Goal: Transaction & Acquisition: Purchase product/service

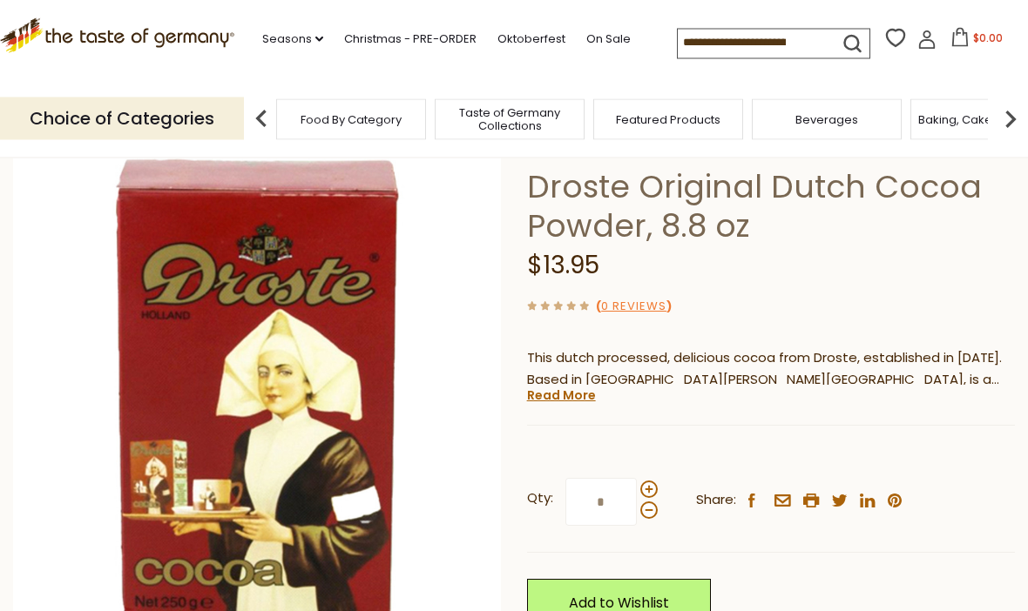
scroll to position [104, 0]
click at [654, 484] on span at bounding box center [648, 489] width 17 height 17
click at [637, 484] on input "*" at bounding box center [600, 502] width 71 height 48
type input "*"
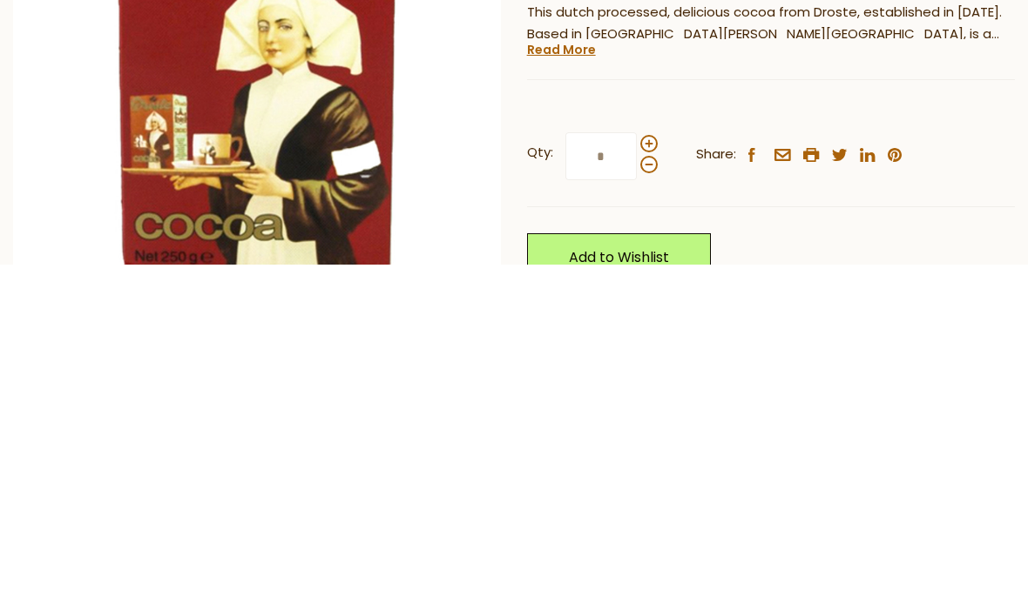
click at [678, 580] on link "Add to Wishlist" at bounding box center [619, 604] width 184 height 48
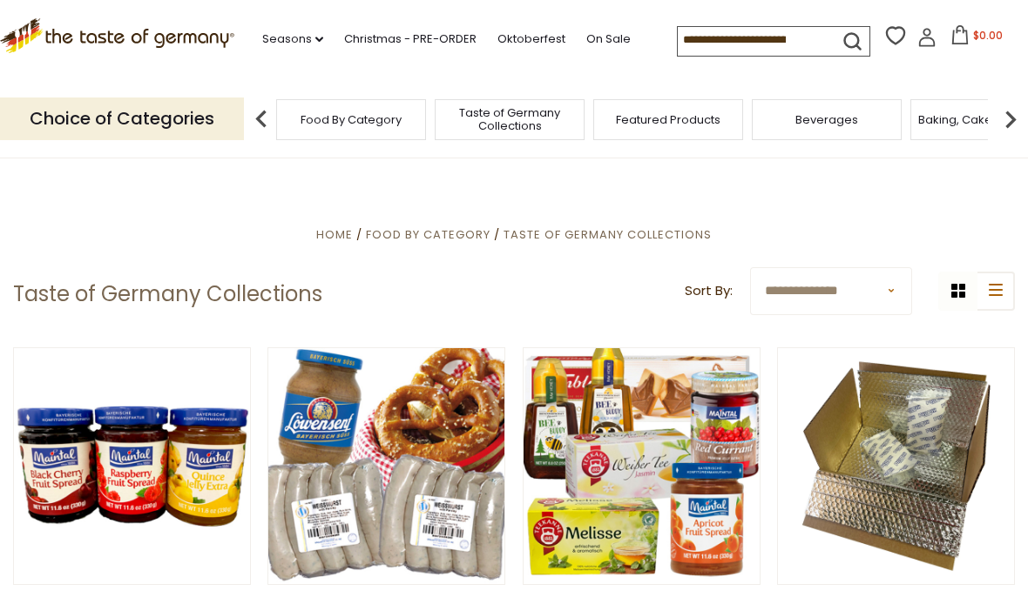
click at [918, 113] on span "Baking, Cakes, Desserts" at bounding box center [985, 119] width 135 height 13
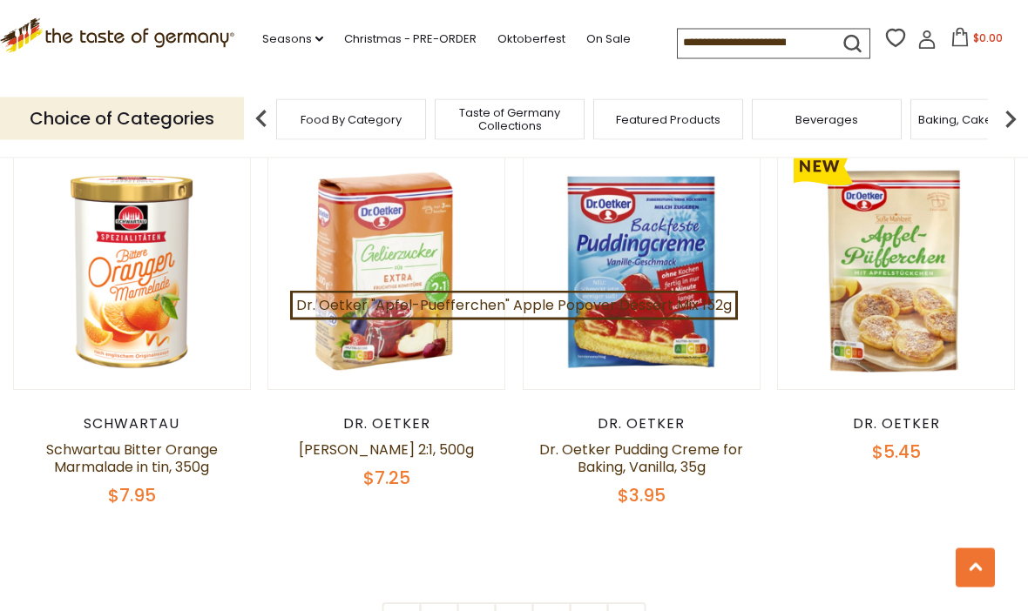
scroll to position [3775, 0]
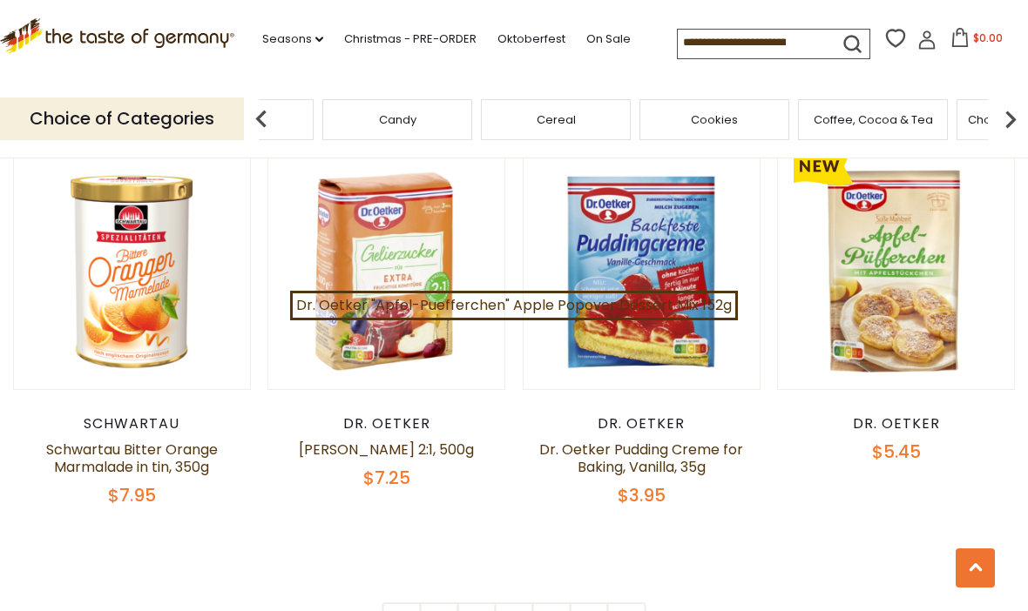
click at [472, 121] on div "Candy" at bounding box center [397, 119] width 150 height 41
click at [1005, 111] on img at bounding box center [1010, 119] width 35 height 35
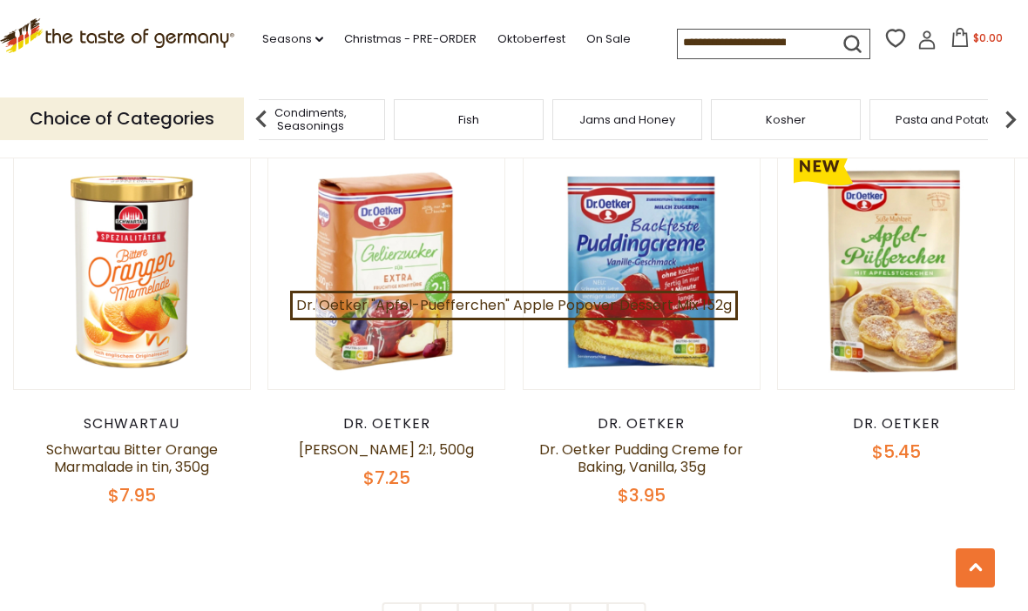
click at [245, 113] on img at bounding box center [261, 119] width 35 height 35
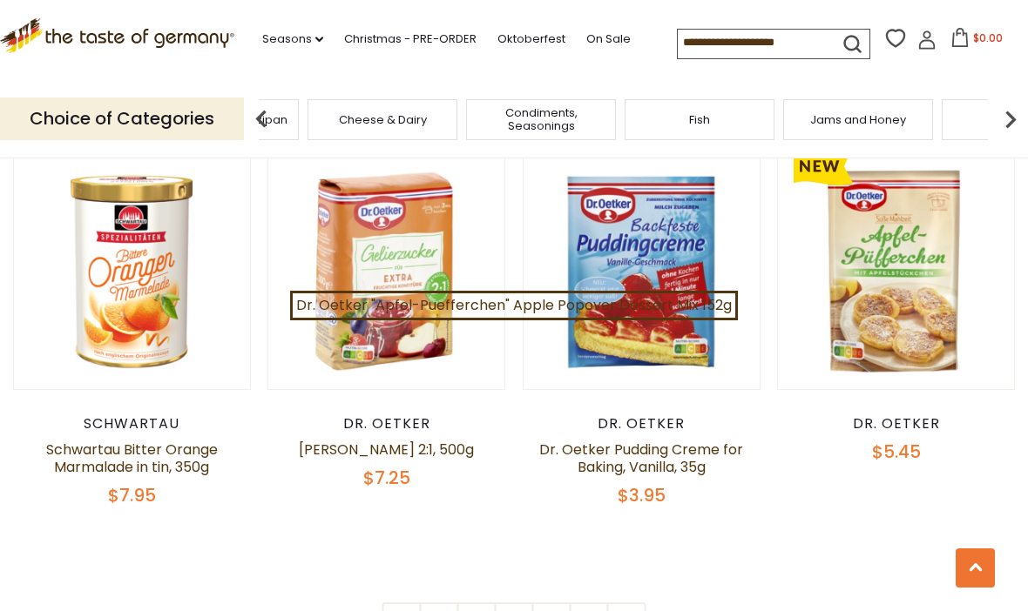
click at [263, 114] on img at bounding box center [261, 119] width 35 height 35
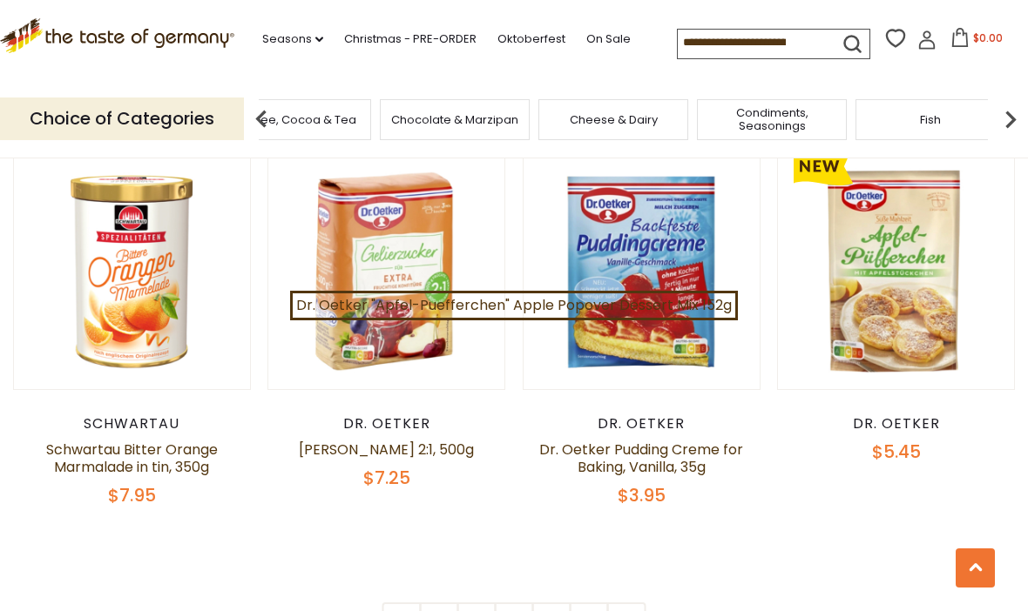
click at [391, 113] on span "Chocolate & Marzipan" at bounding box center [454, 119] width 127 height 13
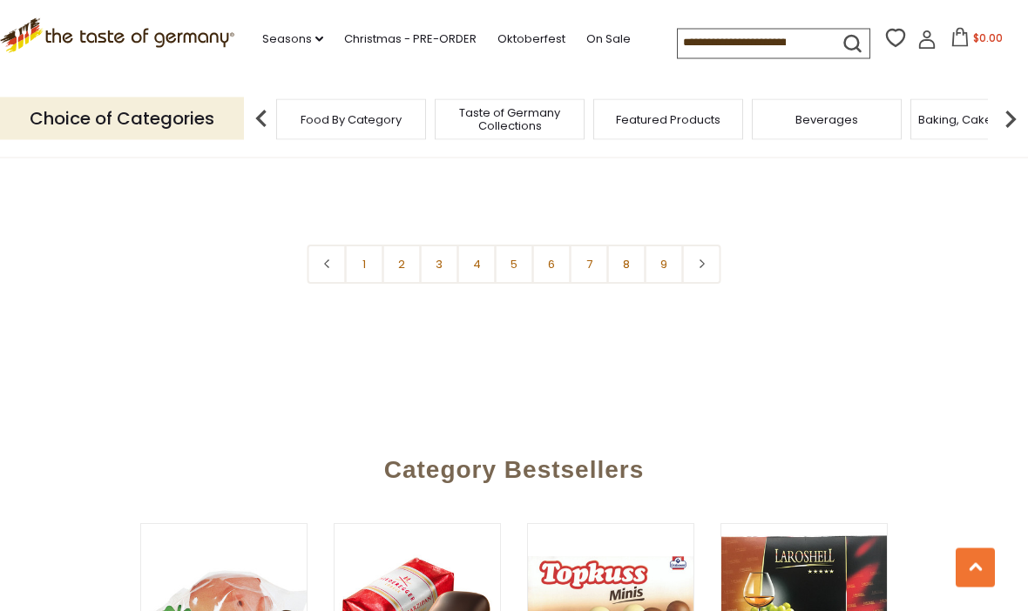
scroll to position [4238, 0]
click at [835, 37] on button "submit" at bounding box center [852, 47] width 34 height 32
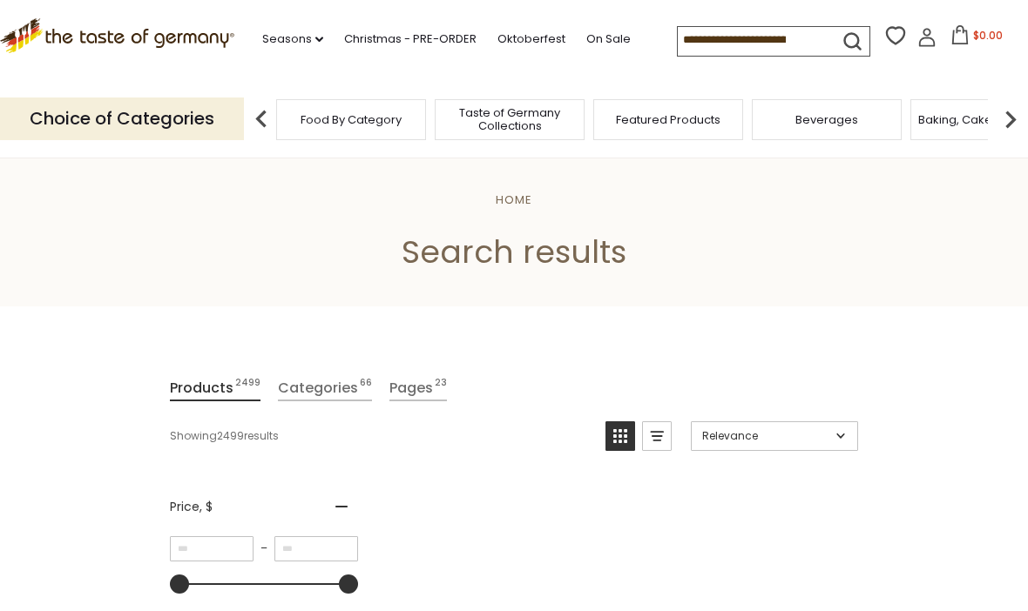
click at [771, 32] on input at bounding box center [751, 39] width 147 height 24
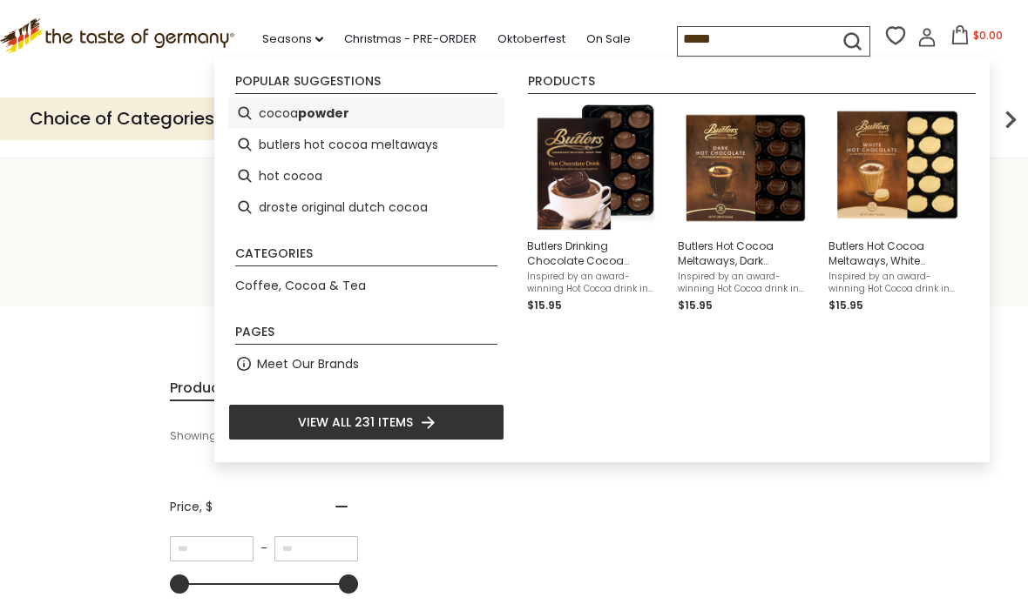
click at [361, 120] on li "cocoa powder" at bounding box center [366, 113] width 276 height 31
type input "**********"
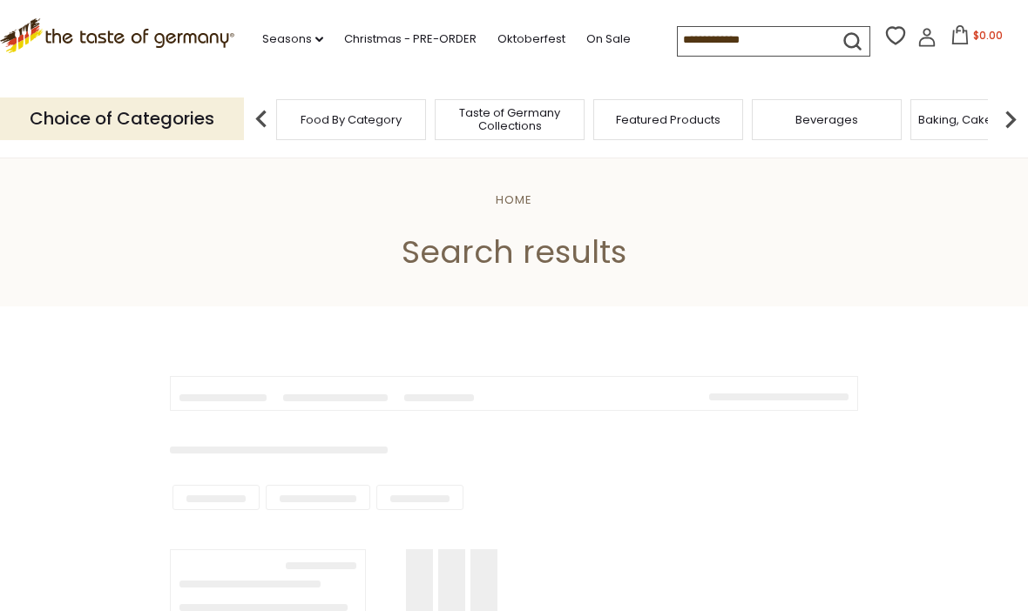
type input "**********"
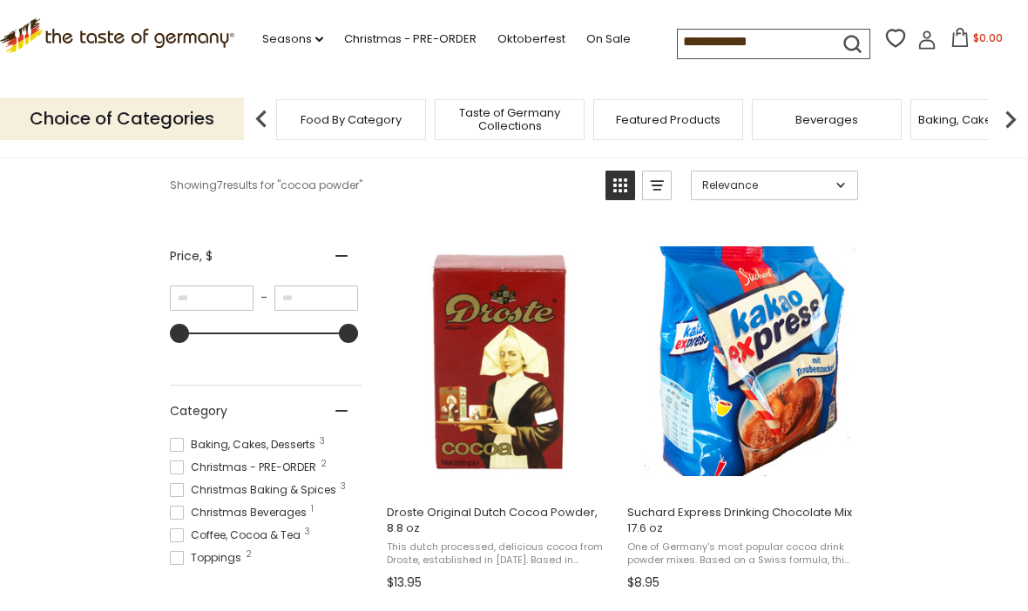
scroll to position [255, 0]
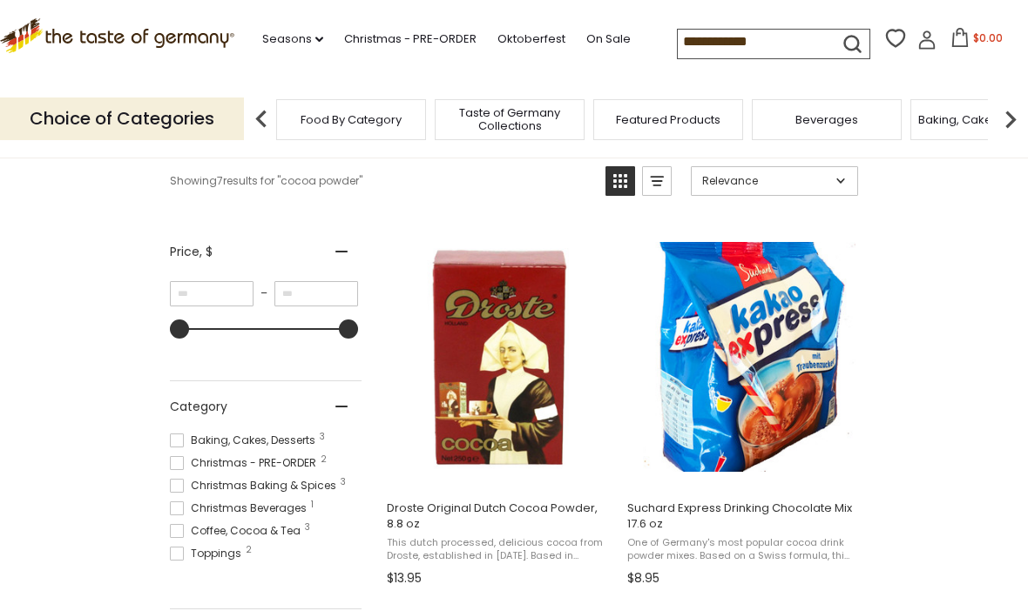
click at [516, 366] on img "Droste Original Dutch Cocoa Powder, 8.8 oz" at bounding box center [499, 357] width 231 height 231
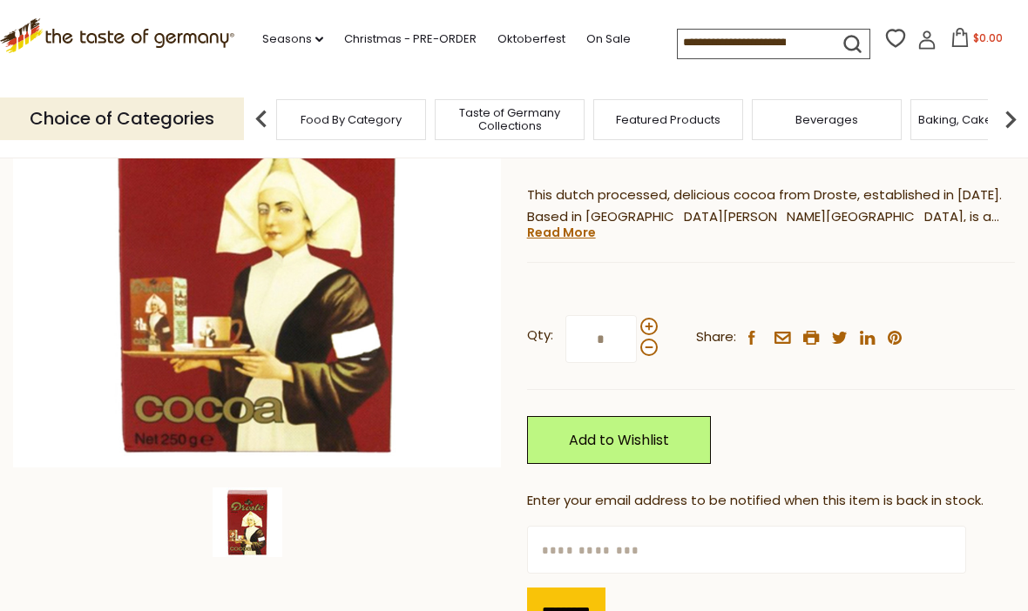
scroll to position [260, 0]
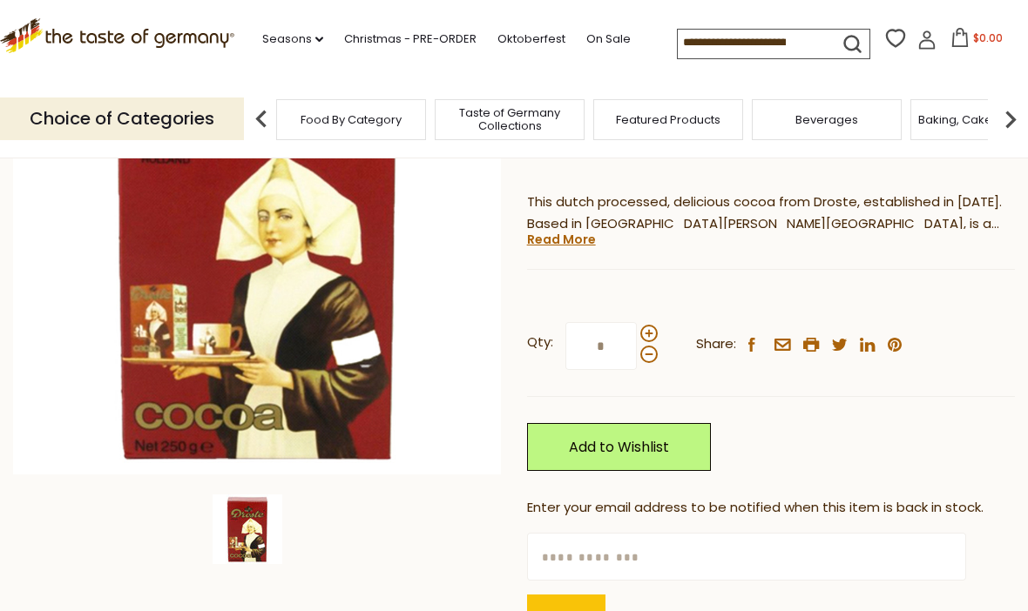
click at [664, 435] on link "Add to Wishlist" at bounding box center [619, 447] width 184 height 48
